Goal: Book appointment/travel/reservation

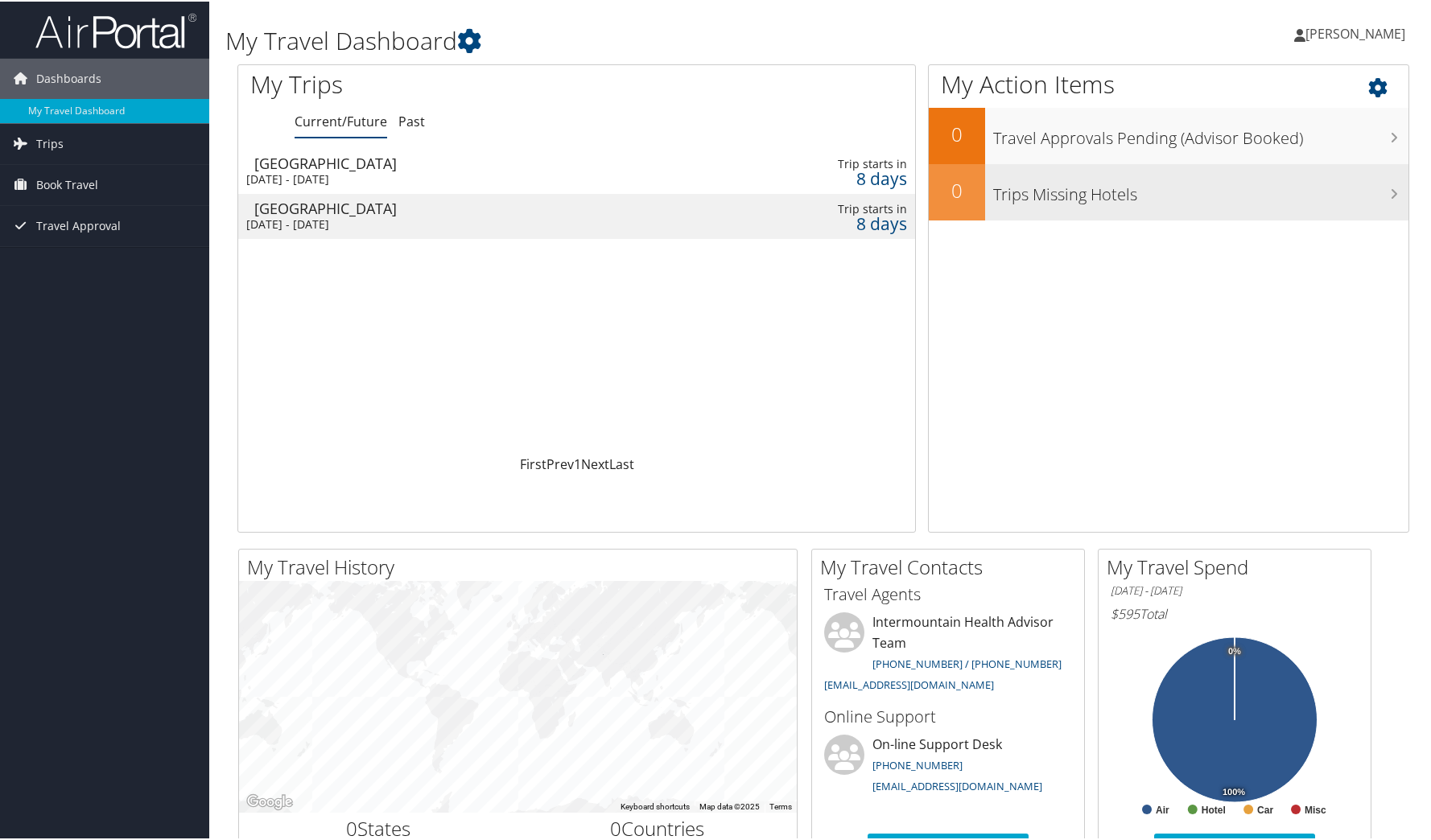
click at [1104, 191] on h3 "Trips Missing Hotels" at bounding box center [1200, 189] width 415 height 31
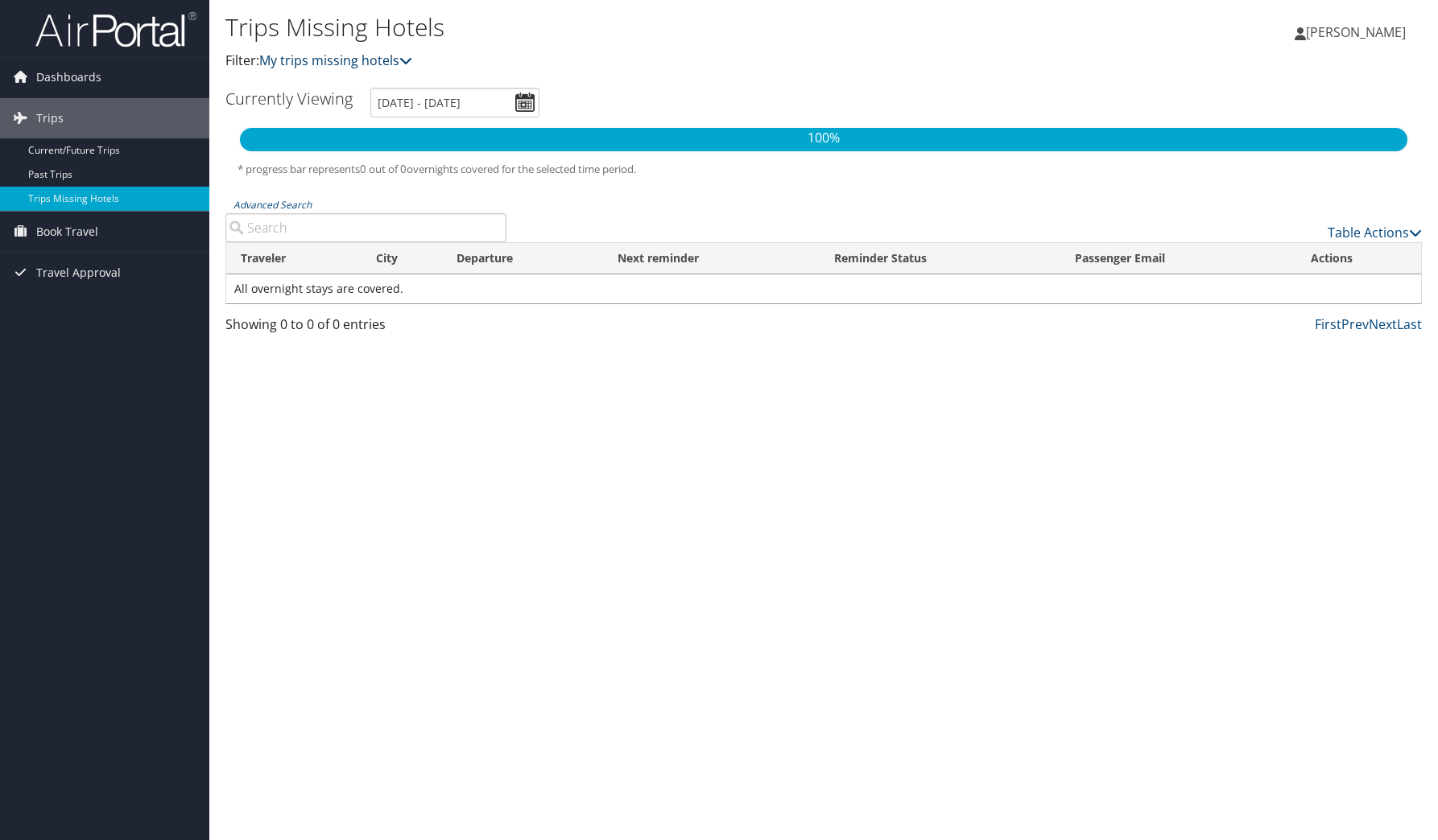
click at [341, 63] on link "My trips missing hotels" at bounding box center [335, 60] width 153 height 18
click at [64, 238] on span "Book Travel" at bounding box center [67, 231] width 62 height 40
click at [74, 315] on link "Book/Manage Online Trips" at bounding box center [105, 312] width 209 height 24
